Goal: Task Accomplishment & Management: Manage account settings

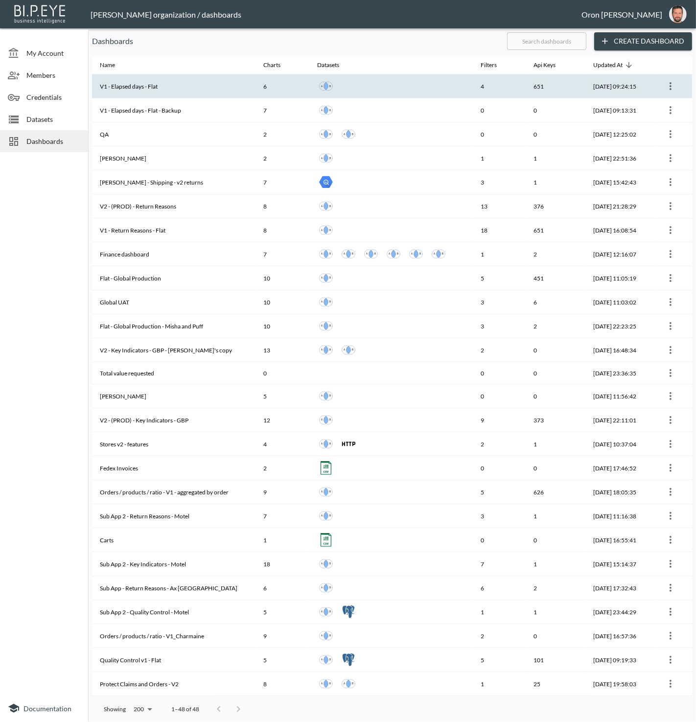
click at [171, 94] on th "V1 - Elapsed days - Flat" at bounding box center [173, 86] width 163 height 24
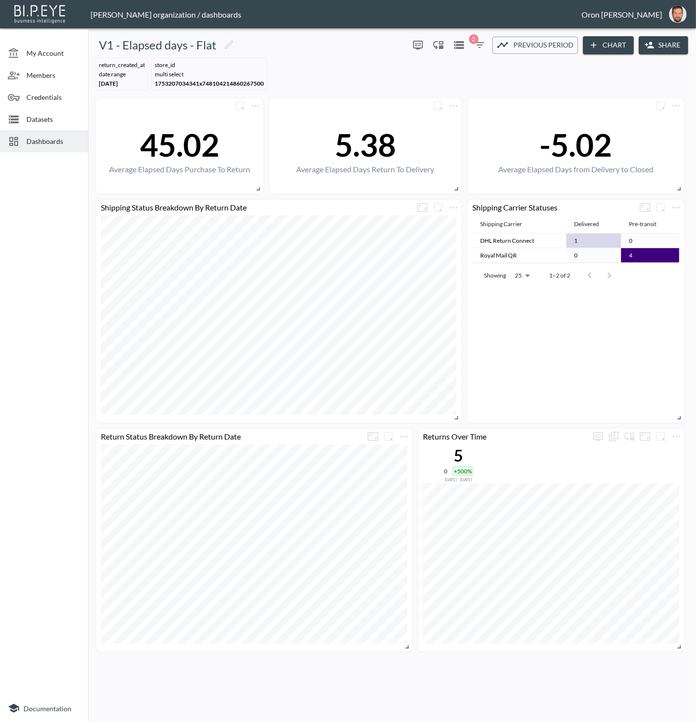
drag, startPoint x: 63, startPoint y: 146, endPoint x: 77, endPoint y: 146, distance: 13.7
click at [63, 146] on div "Dashboards" at bounding box center [44, 141] width 88 height 22
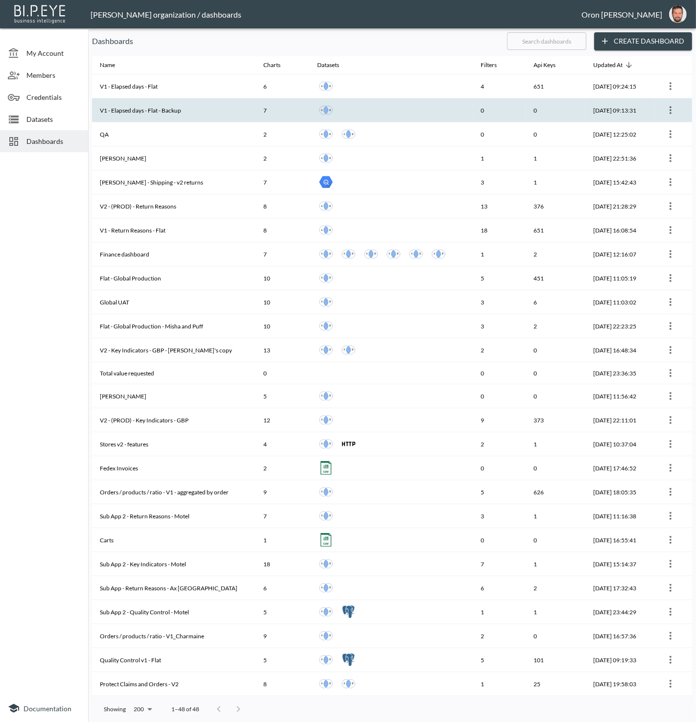
click at [184, 116] on th "V1 - Elapsed days - Flat - Backup" at bounding box center [173, 110] width 163 height 24
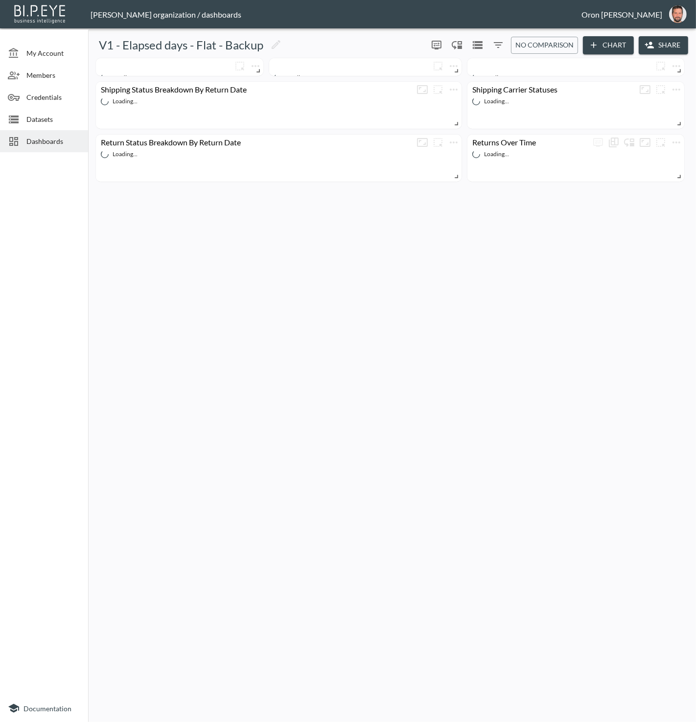
click at [73, 142] on span "Dashboards" at bounding box center [53, 141] width 54 height 10
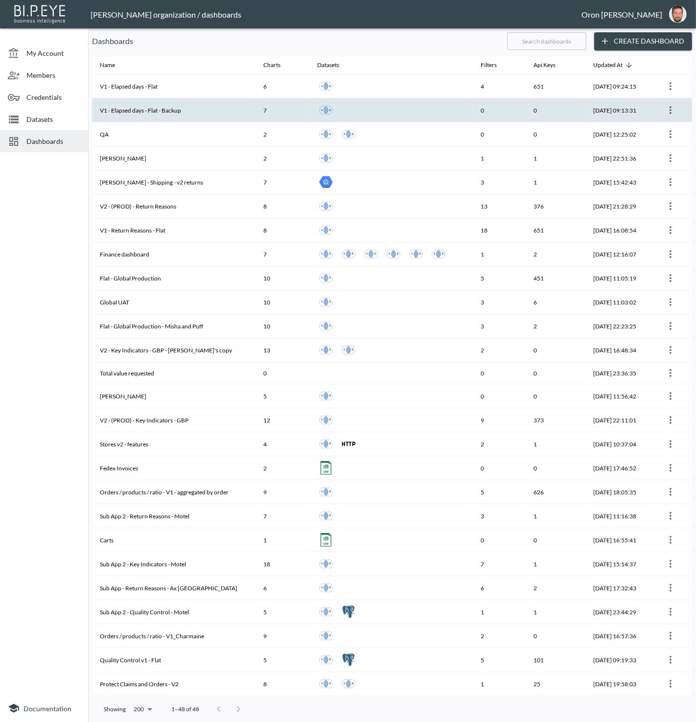
click at [672, 111] on icon "more" at bounding box center [671, 110] width 12 height 12
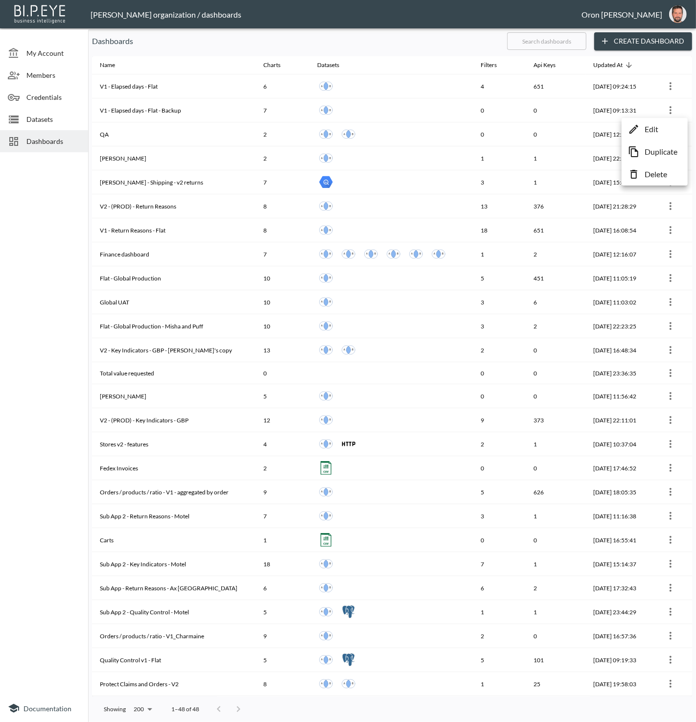
click at [664, 170] on p "Delete" at bounding box center [655, 174] width 23 height 12
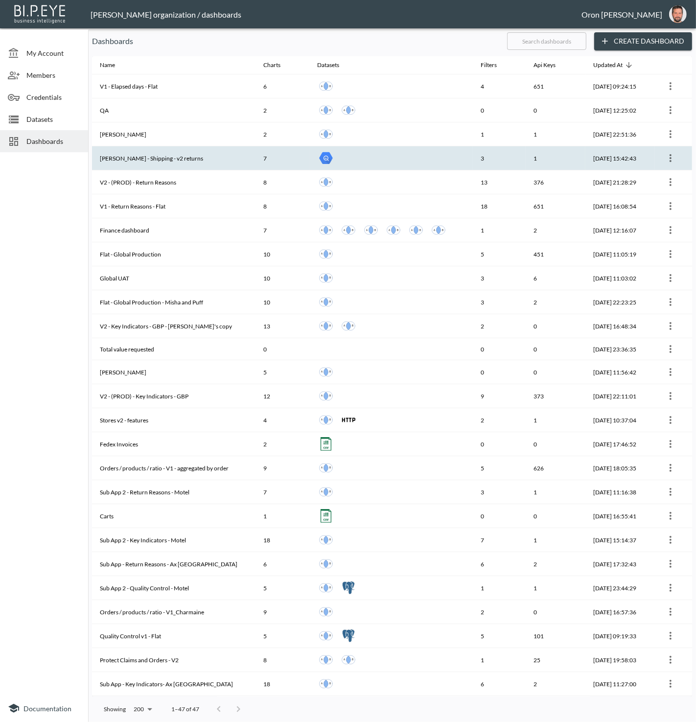
click at [222, 164] on th "[PERSON_NAME] - Shipping - v2 returns" at bounding box center [173, 158] width 163 height 24
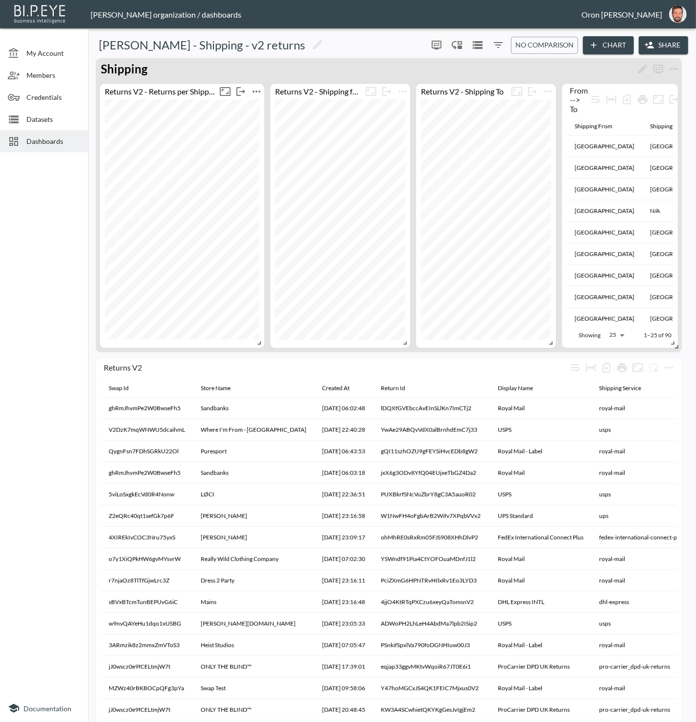
click at [262, 93] on button "more" at bounding box center [257, 92] width 16 height 16
click at [264, 105] on li "Edit" at bounding box center [256, 110] width 76 height 18
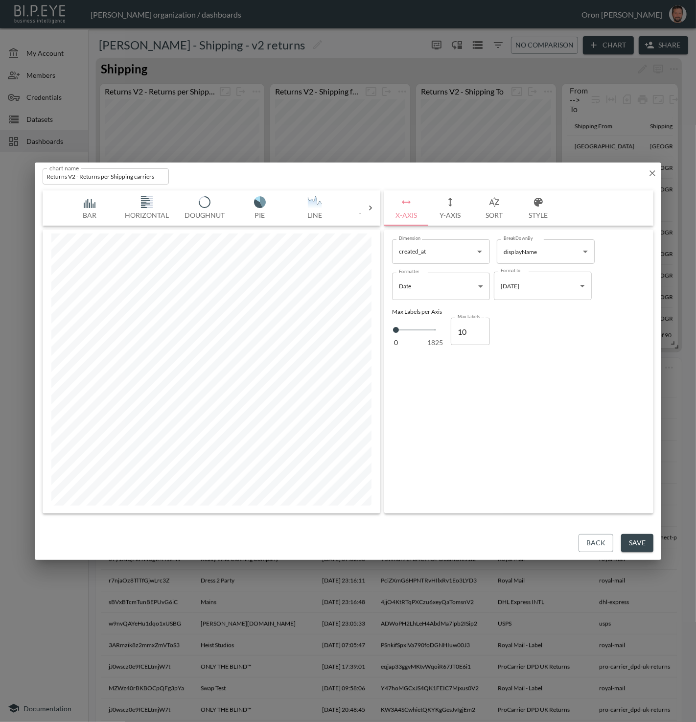
click at [106, 205] on img "button" at bounding box center [89, 202] width 39 height 12
click at [146, 206] on img "button" at bounding box center [146, 202] width 39 height 12
click at [195, 206] on img "button" at bounding box center [204, 202] width 39 height 12
click at [255, 209] on button "Pie" at bounding box center [259, 207] width 55 height 35
click at [297, 208] on button "Line" at bounding box center [314, 207] width 55 height 35
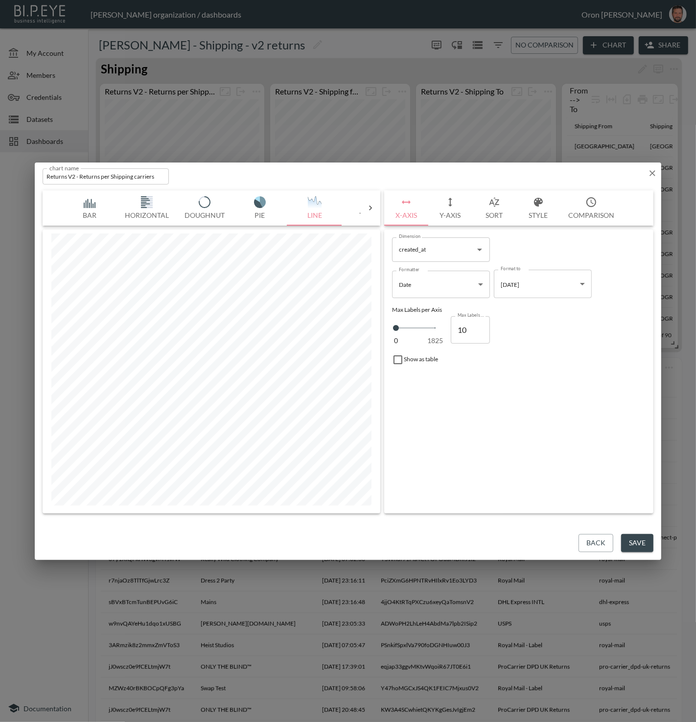
click at [549, 206] on button "Style" at bounding box center [538, 207] width 44 height 35
click at [397, 252] on div at bounding box center [399, 253] width 15 height 15
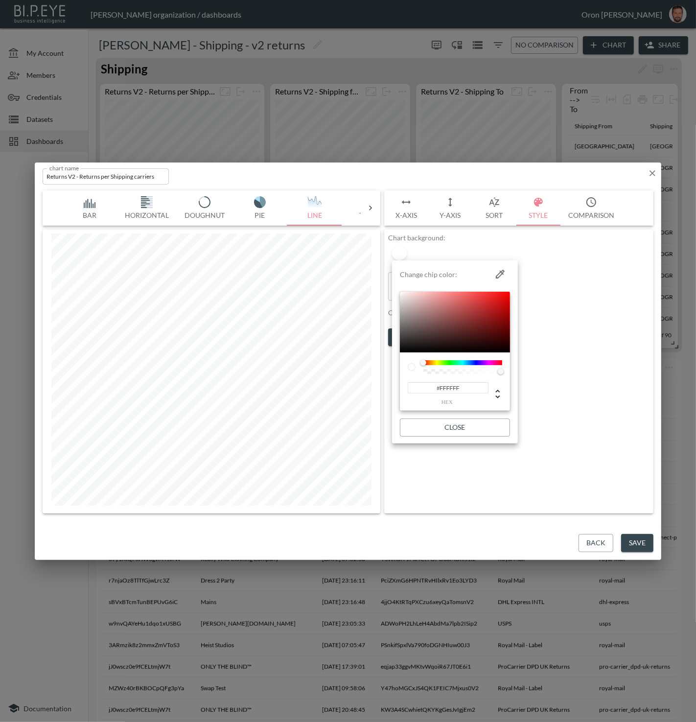
click at [530, 294] on div at bounding box center [348, 361] width 696 height 722
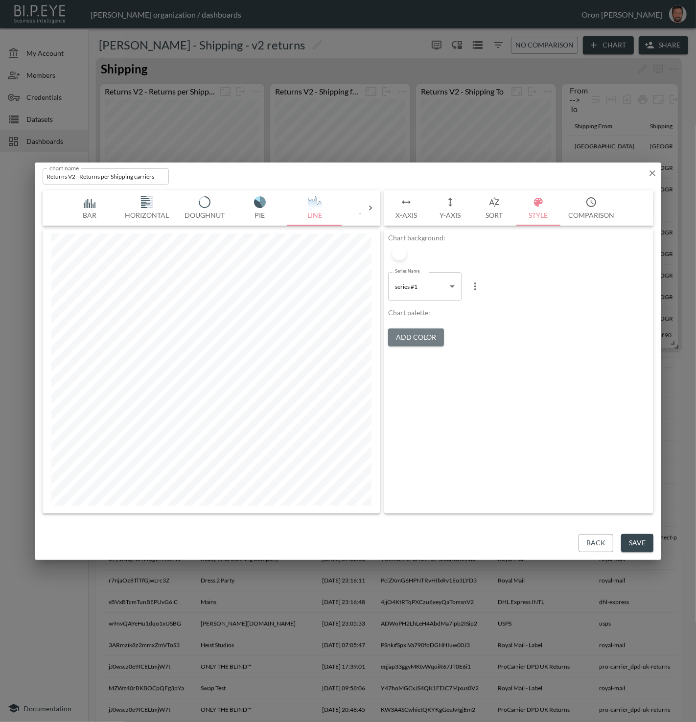
click at [436, 337] on button "Add Color" at bounding box center [416, 337] width 56 height 18
click at [434, 355] on button "Add Color" at bounding box center [416, 347] width 56 height 18
click at [141, 211] on button "Horizontal" at bounding box center [147, 207] width 60 height 35
click at [107, 208] on button "Bar" at bounding box center [89, 207] width 55 height 35
drag, startPoint x: 197, startPoint y: 208, endPoint x: 206, endPoint y: 208, distance: 8.8
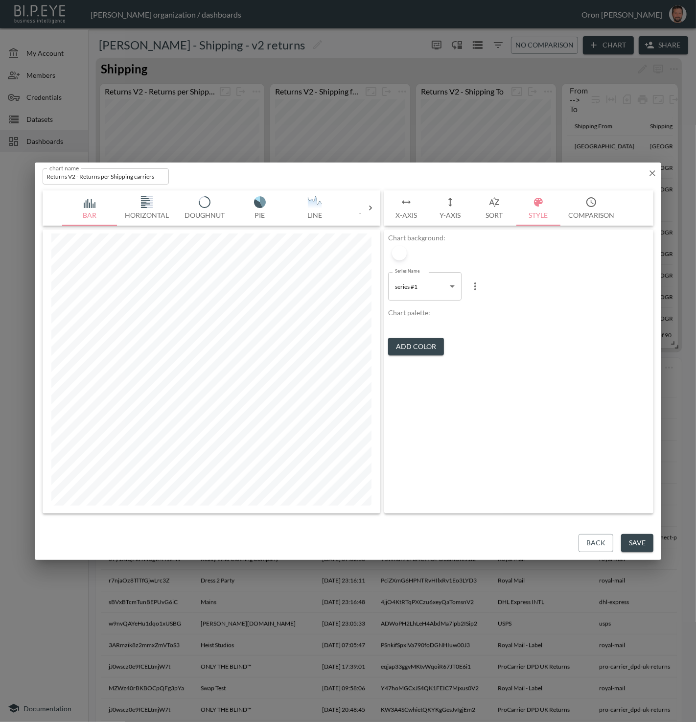
click at [198, 208] on button "Doughnut" at bounding box center [205, 207] width 56 height 35
click at [255, 206] on img "button" at bounding box center [259, 202] width 39 height 12
click at [299, 205] on img "button" at bounding box center [314, 202] width 39 height 12
click at [655, 170] on icon "button" at bounding box center [652, 173] width 10 height 10
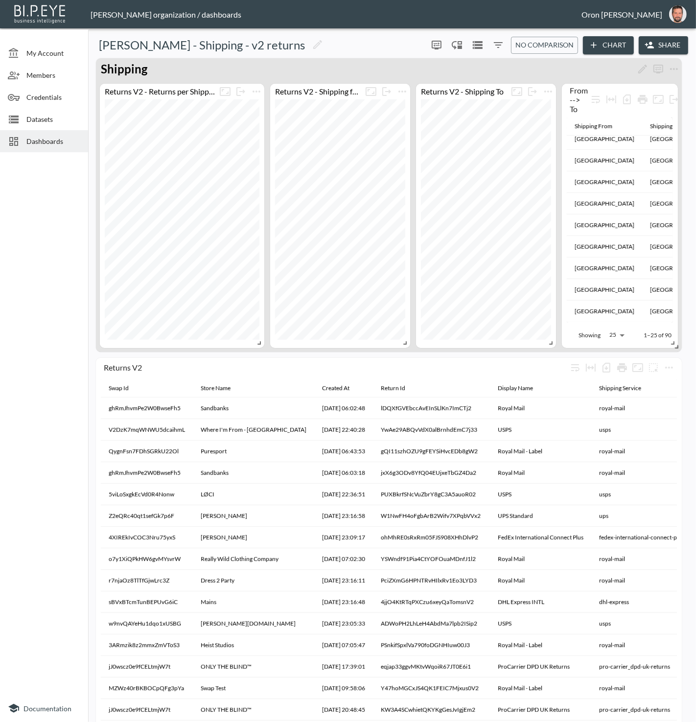
scroll to position [361, 0]
click at [62, 149] on div "Dashboards" at bounding box center [44, 141] width 88 height 22
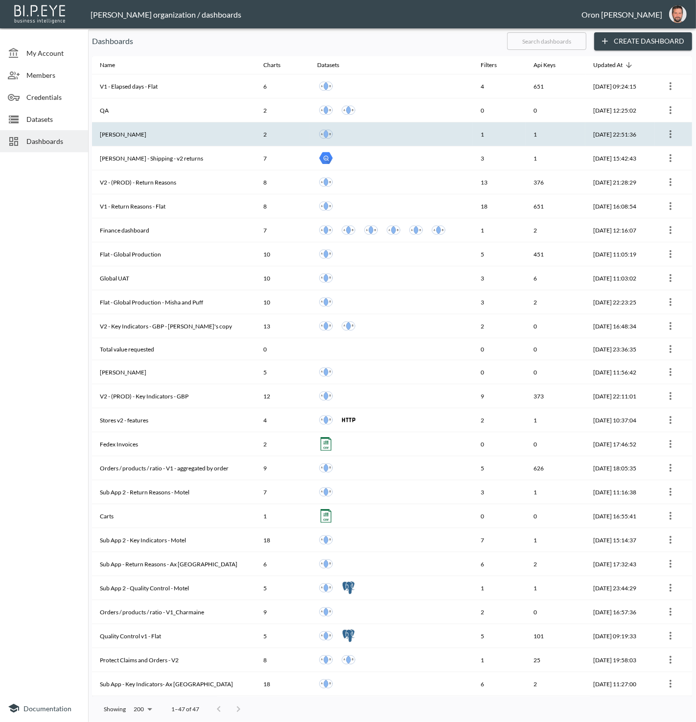
click at [130, 141] on th "[PERSON_NAME]" at bounding box center [173, 134] width 163 height 24
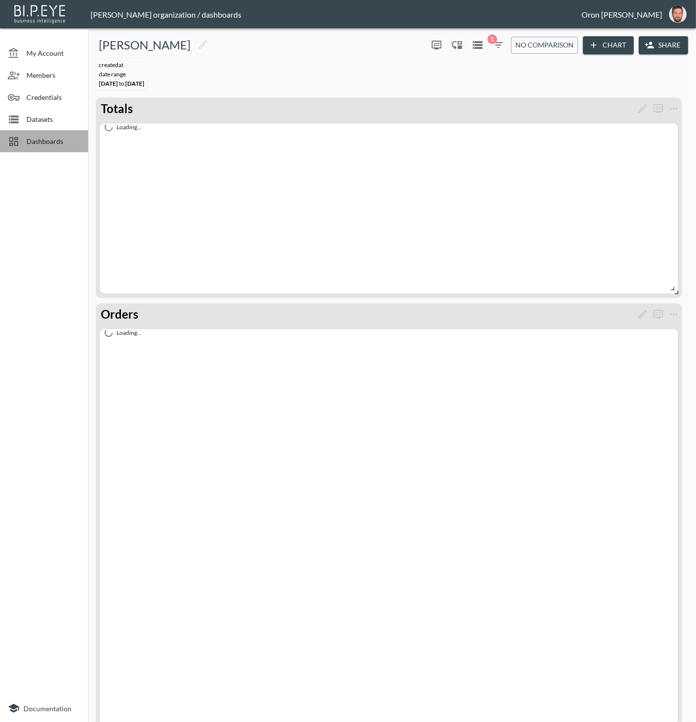
drag, startPoint x: 47, startPoint y: 141, endPoint x: 83, endPoint y: 143, distance: 35.8
click at [48, 141] on span "Dashboards" at bounding box center [53, 141] width 54 height 10
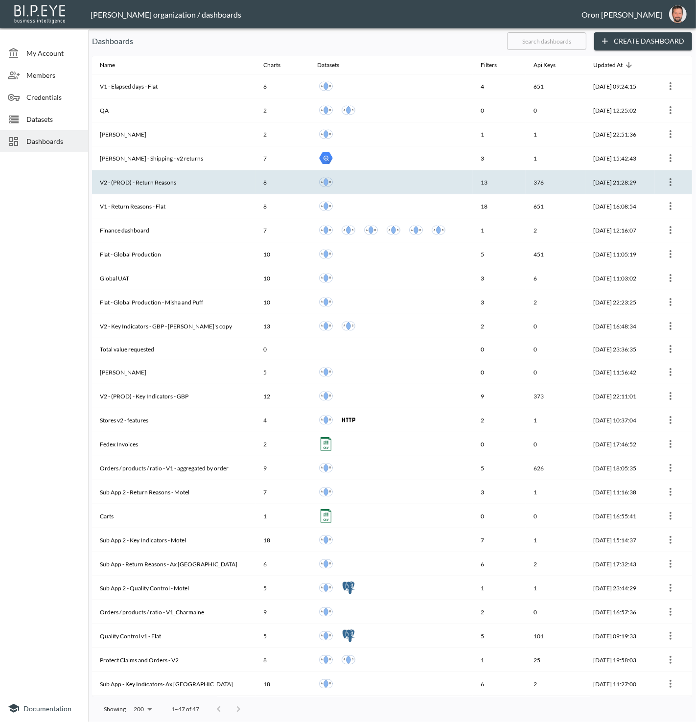
click at [138, 176] on th "V2 - (PROD) - Return Reasons" at bounding box center [173, 182] width 163 height 24
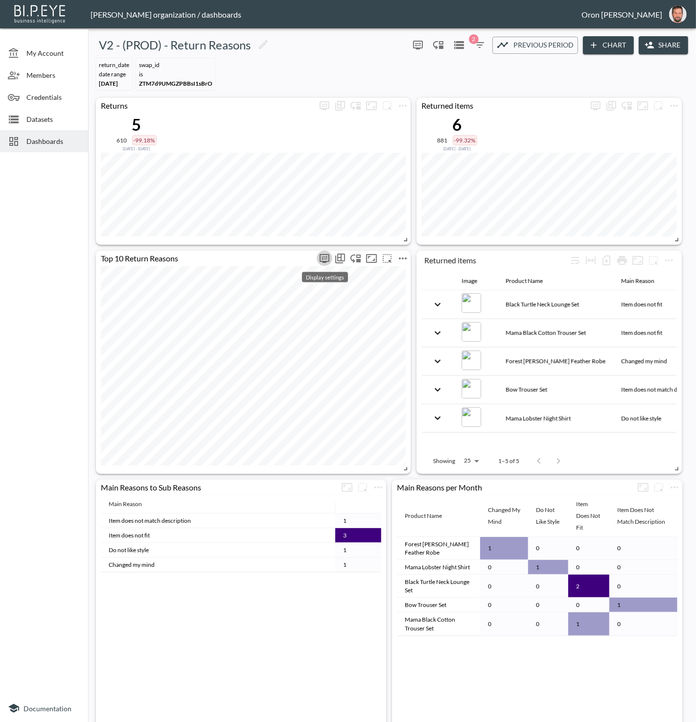
click at [328, 257] on icon "more" at bounding box center [325, 258] width 12 height 12
type input "12"
type input "23"
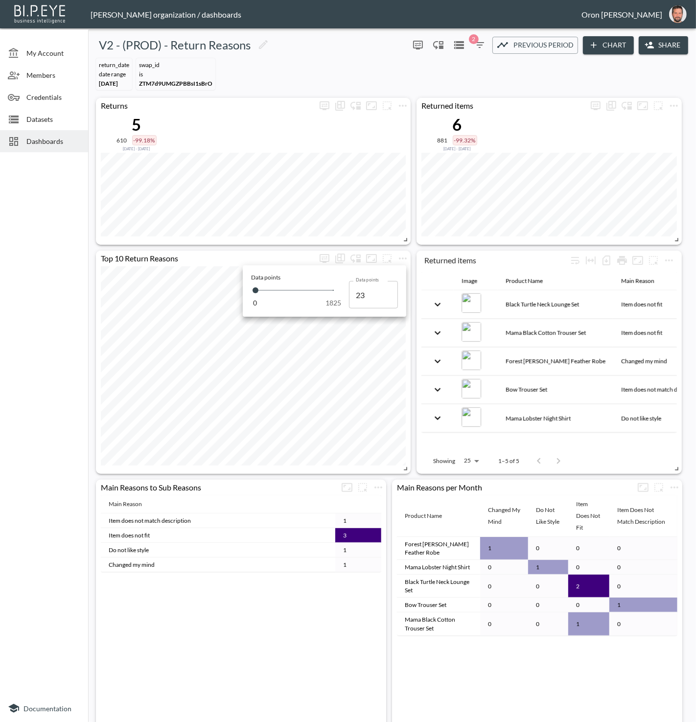
type input "183"
type input "240"
type input "263"
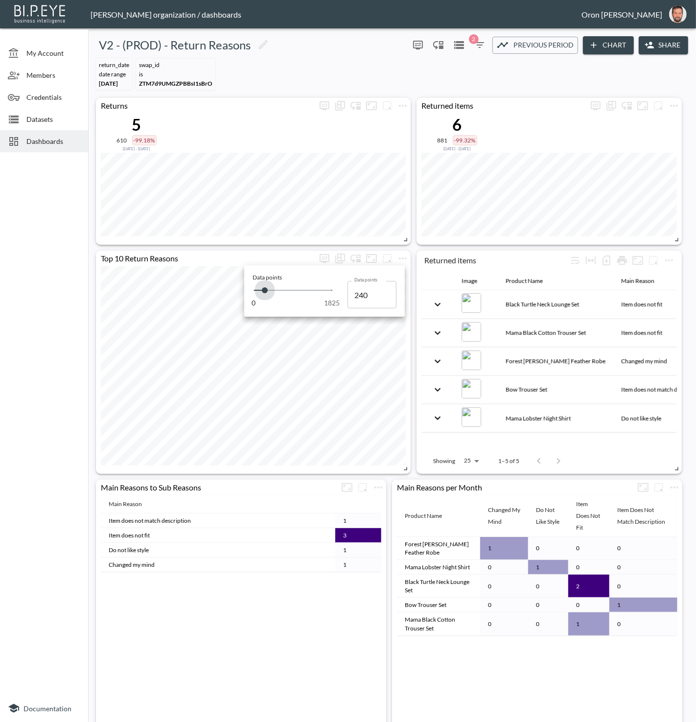
type input "263"
type input "308"
type input "331"
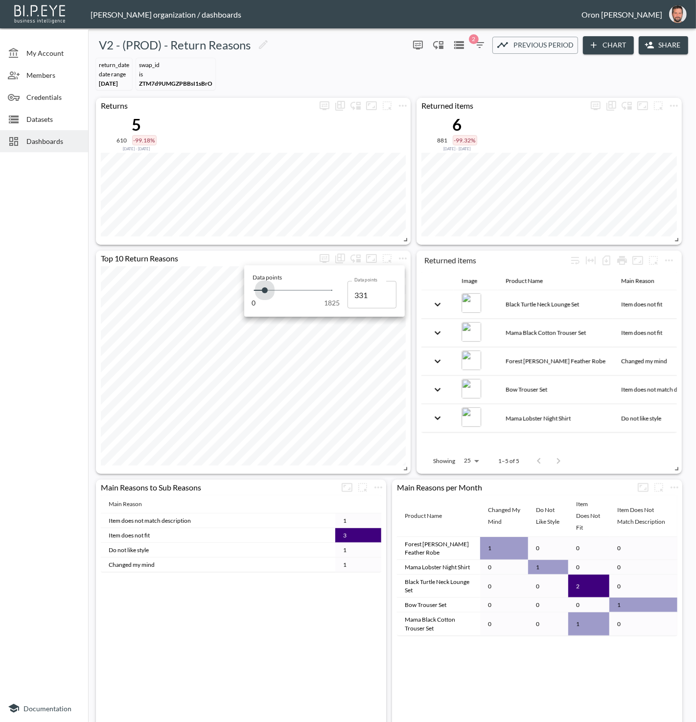
type input "354"
type input "377"
type input "388"
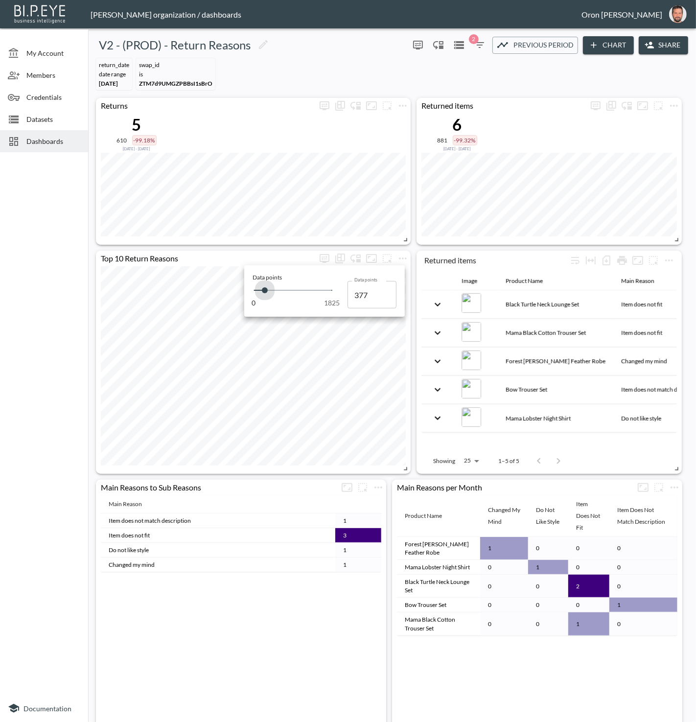
type input "388"
type input "399"
type input "411"
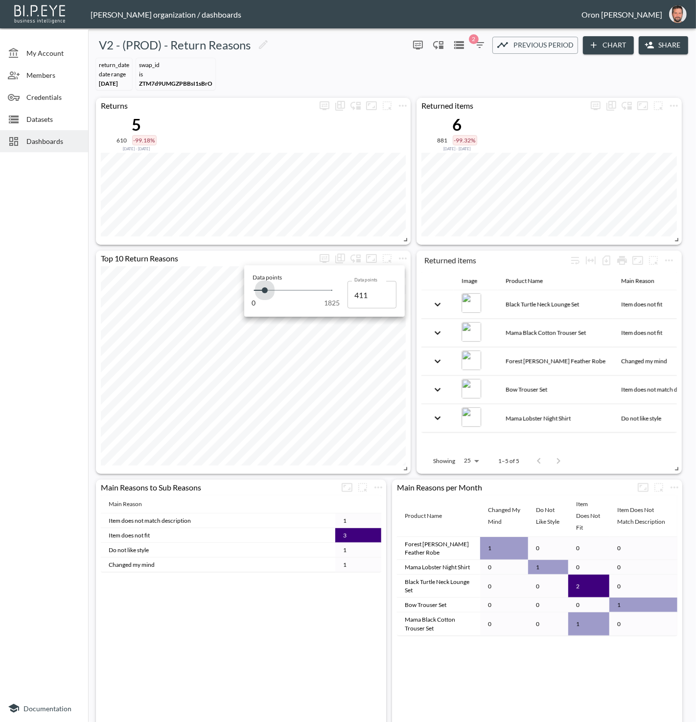
type input "422"
type input "445"
type input "456"
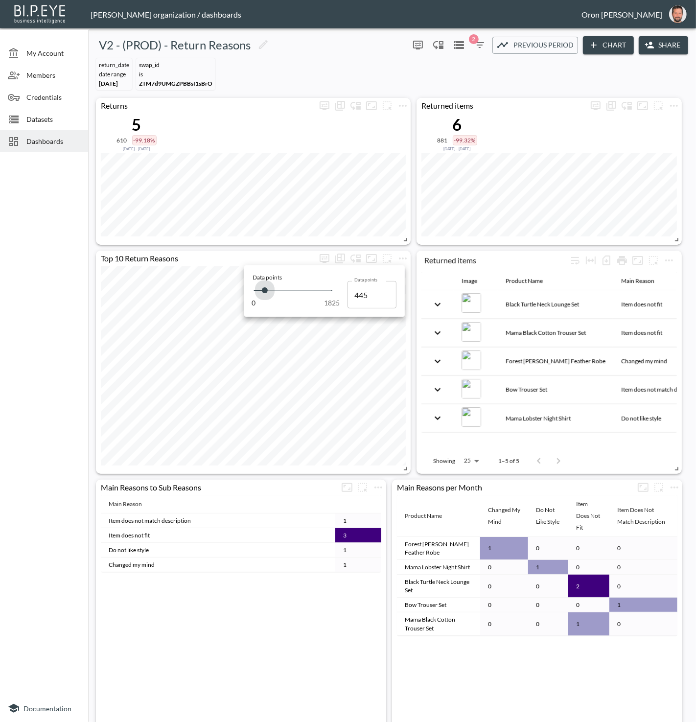
type input "456"
type input "479"
type input "491"
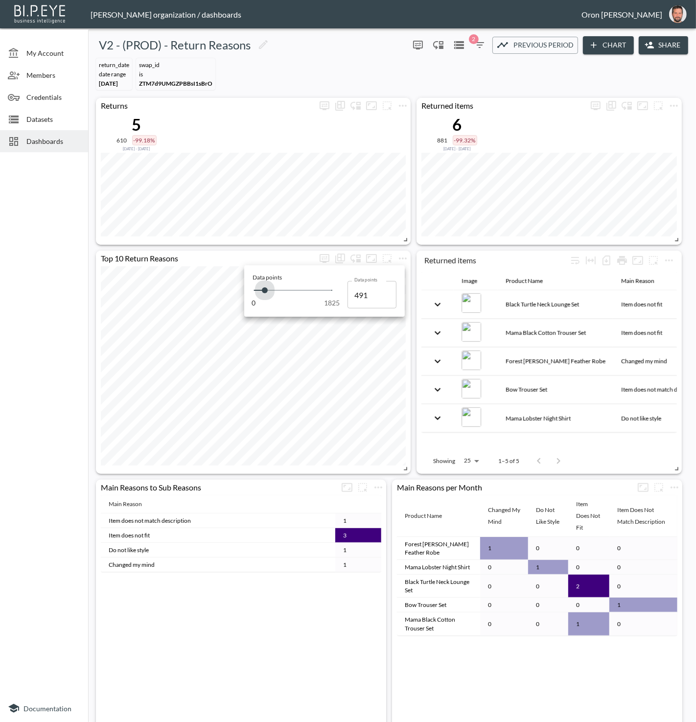
type input "502"
type input "513"
type input "525"
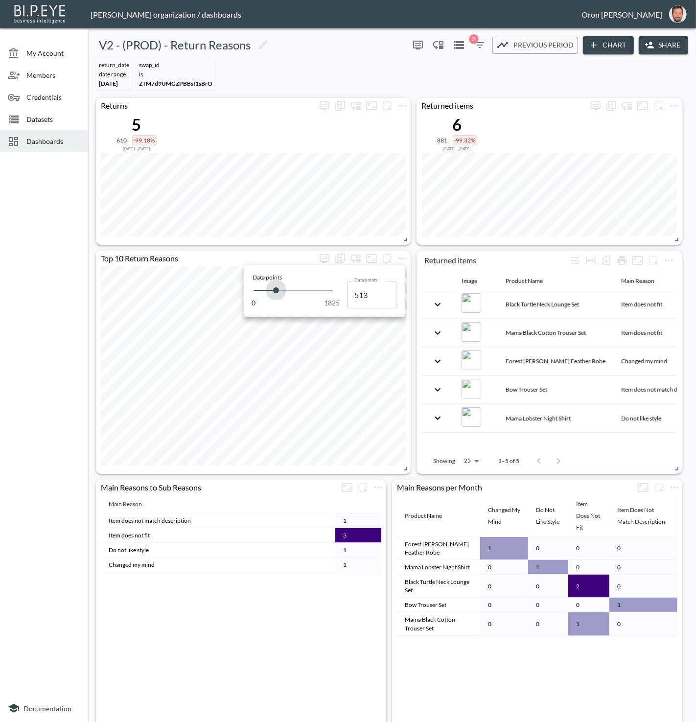
type input "525"
type input "148"
type input "46"
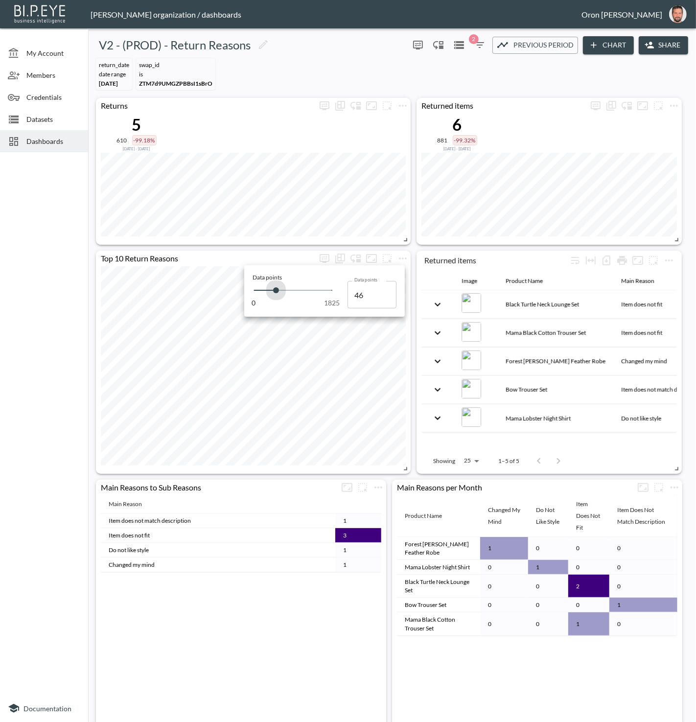
type input "23"
type input "12"
type input "0"
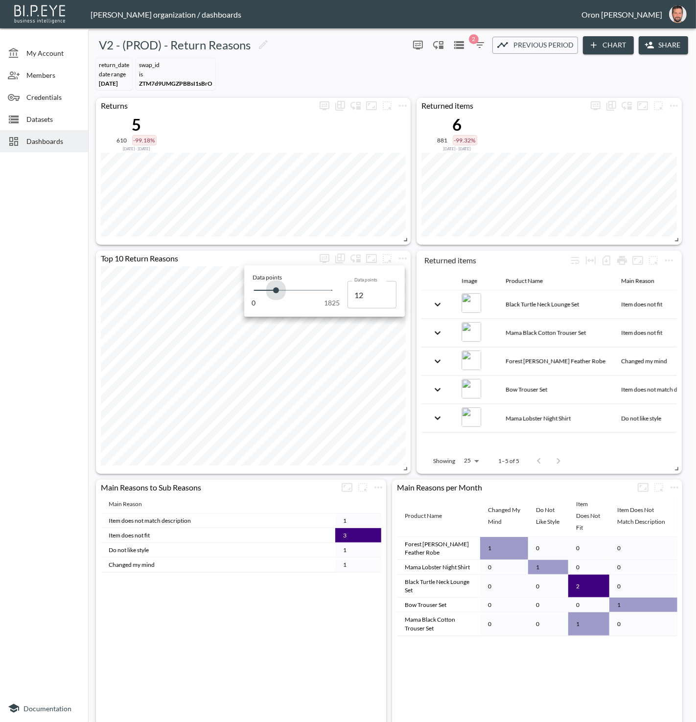
type input "0"
drag, startPoint x: 256, startPoint y: 288, endPoint x: 222, endPoint y: 287, distance: 34.3
click at [243, 287] on div "Data points 0 1825 Data points 0 Data points" at bounding box center [324, 290] width 163 height 51
click at [321, 258] on icon "more" at bounding box center [325, 258] width 12 height 12
type input "126"
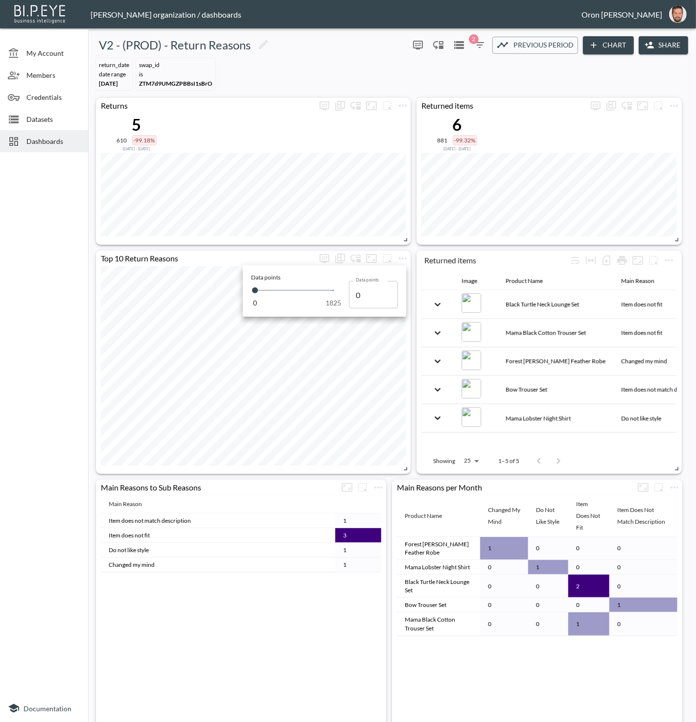
type input "126"
click at [260, 289] on span at bounding box center [260, 290] width 6 height 6
click at [221, 286] on div at bounding box center [348, 361] width 696 height 722
